Goal: Task Accomplishment & Management: Manage account settings

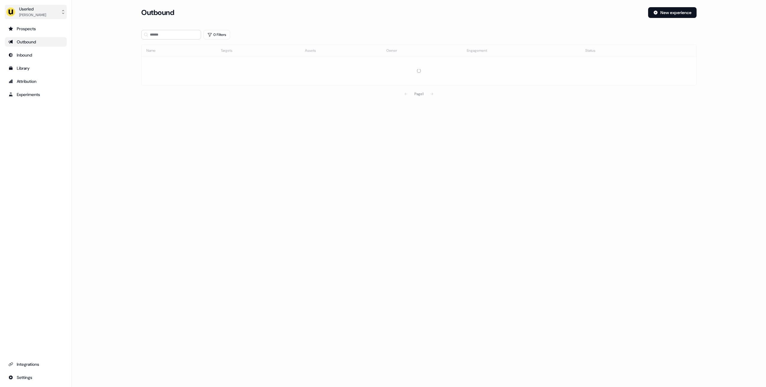
click at [57, 14] on button "Userled [PERSON_NAME]" at bounding box center [36, 12] width 62 height 14
click at [44, 27] on div "Impersonate (Admin)" at bounding box center [35, 28] width 57 height 11
click at [180, 42] on div "Select org" at bounding box center [166, 42] width 45 height 6
type input "****"
click at [163, 63] on div "Canva" at bounding box center [170, 64] width 59 height 10
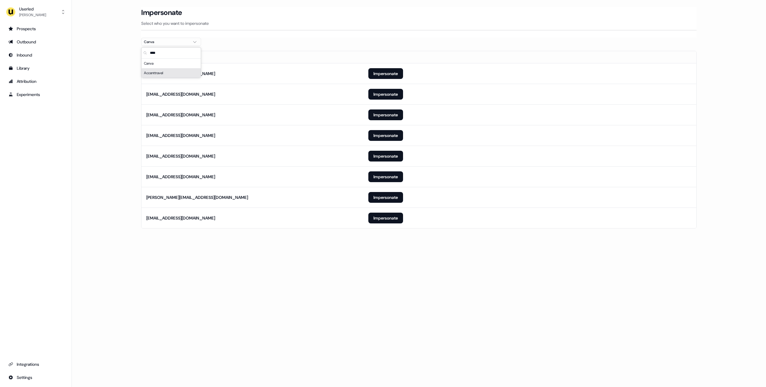
click at [116, 78] on main "Loading... Impersonate Select who you want to impersonate Canva Email [EMAIL_AD…" at bounding box center [419, 126] width 694 height 238
click at [372, 113] on button "Impersonate" at bounding box center [385, 114] width 35 height 11
